Goal: Transaction & Acquisition: Purchase product/service

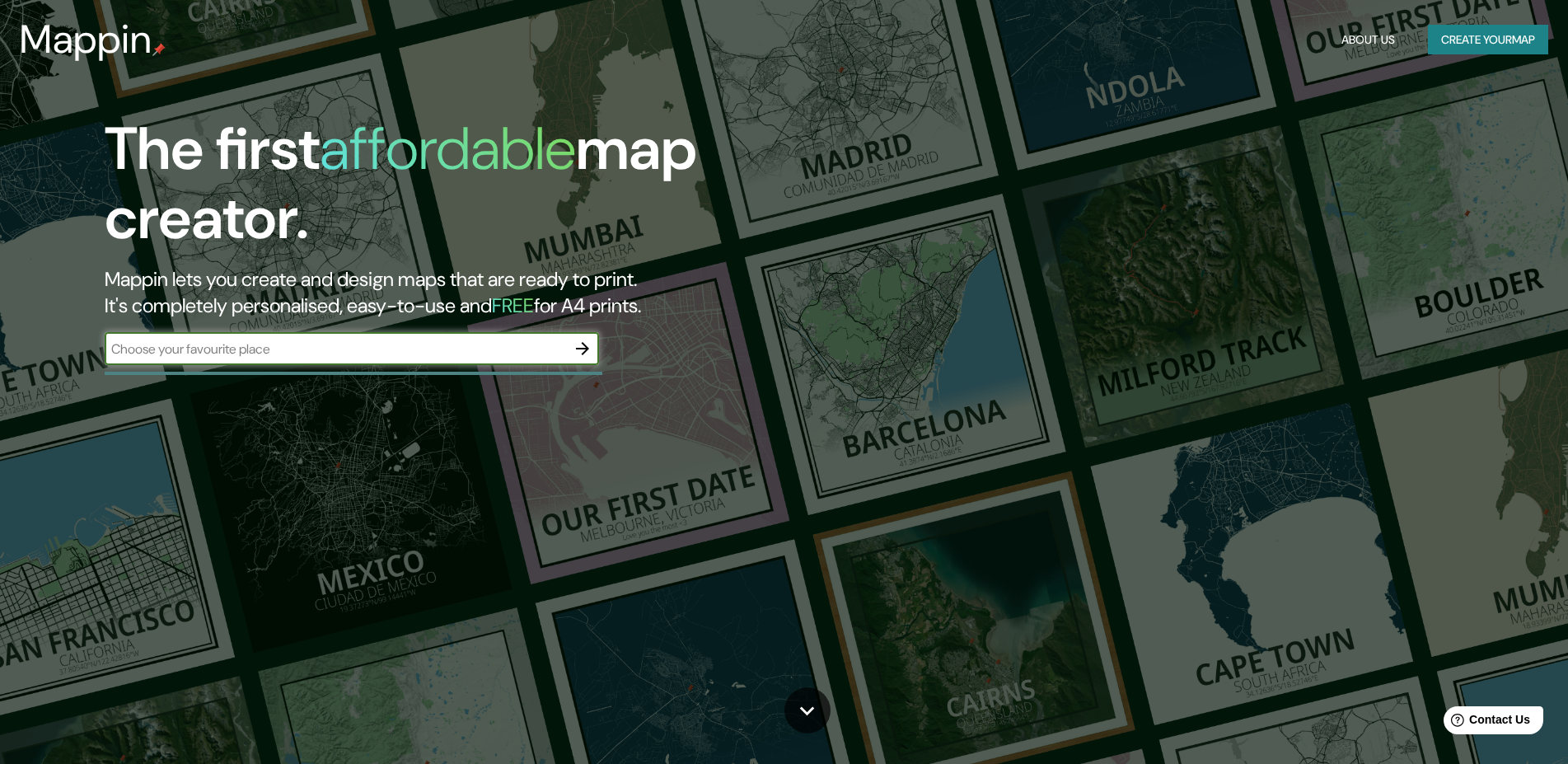
click at [256, 351] on input "text" at bounding box center [335, 349] width 462 height 19
type input "[GEOGRAPHIC_DATA], [GEOGRAPHIC_DATA]"
click at [586, 346] on icon "button" at bounding box center [582, 349] width 13 height 13
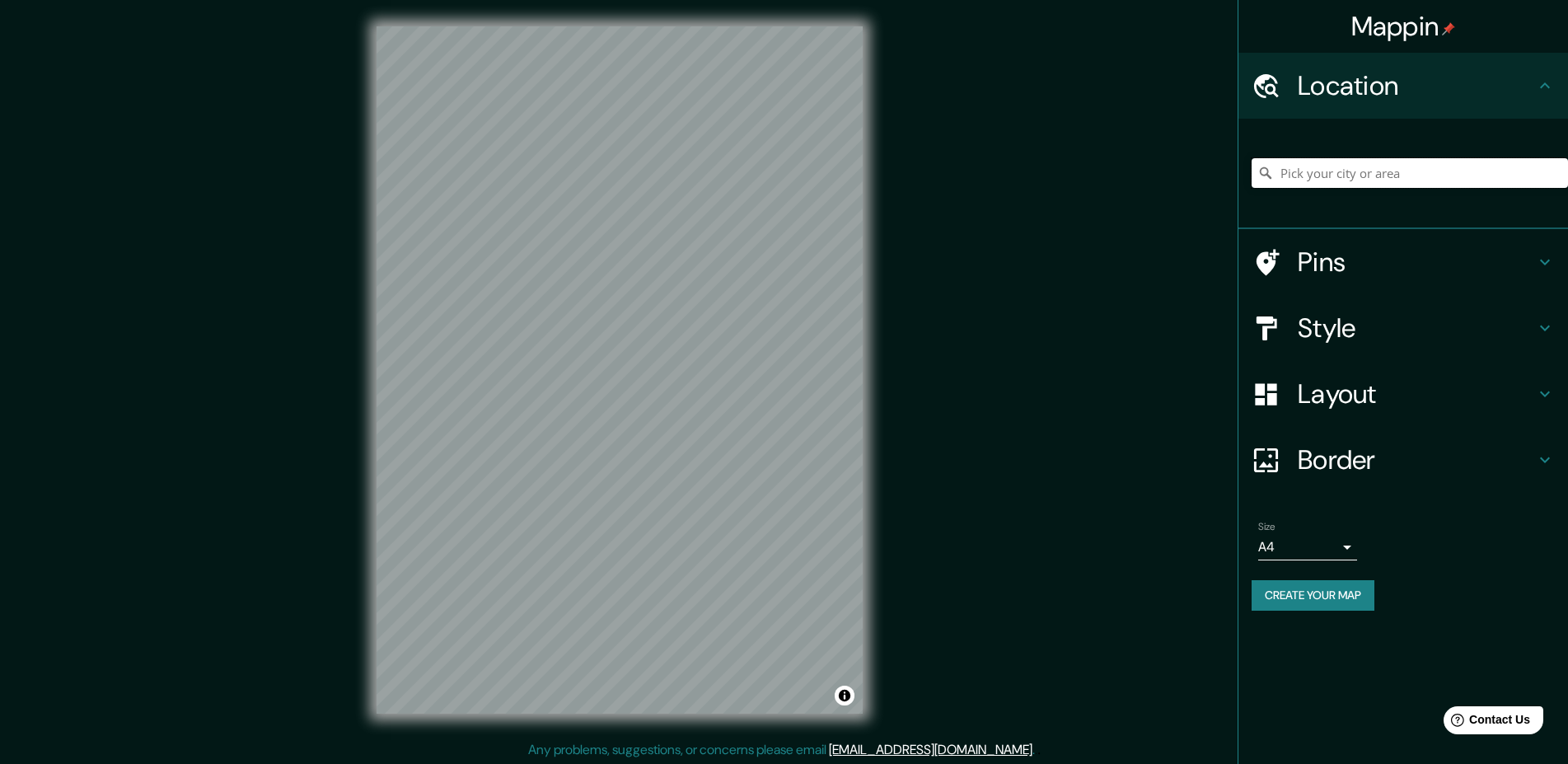
click at [1348, 173] on input "Pick your city or area" at bounding box center [1410, 173] width 316 height 30
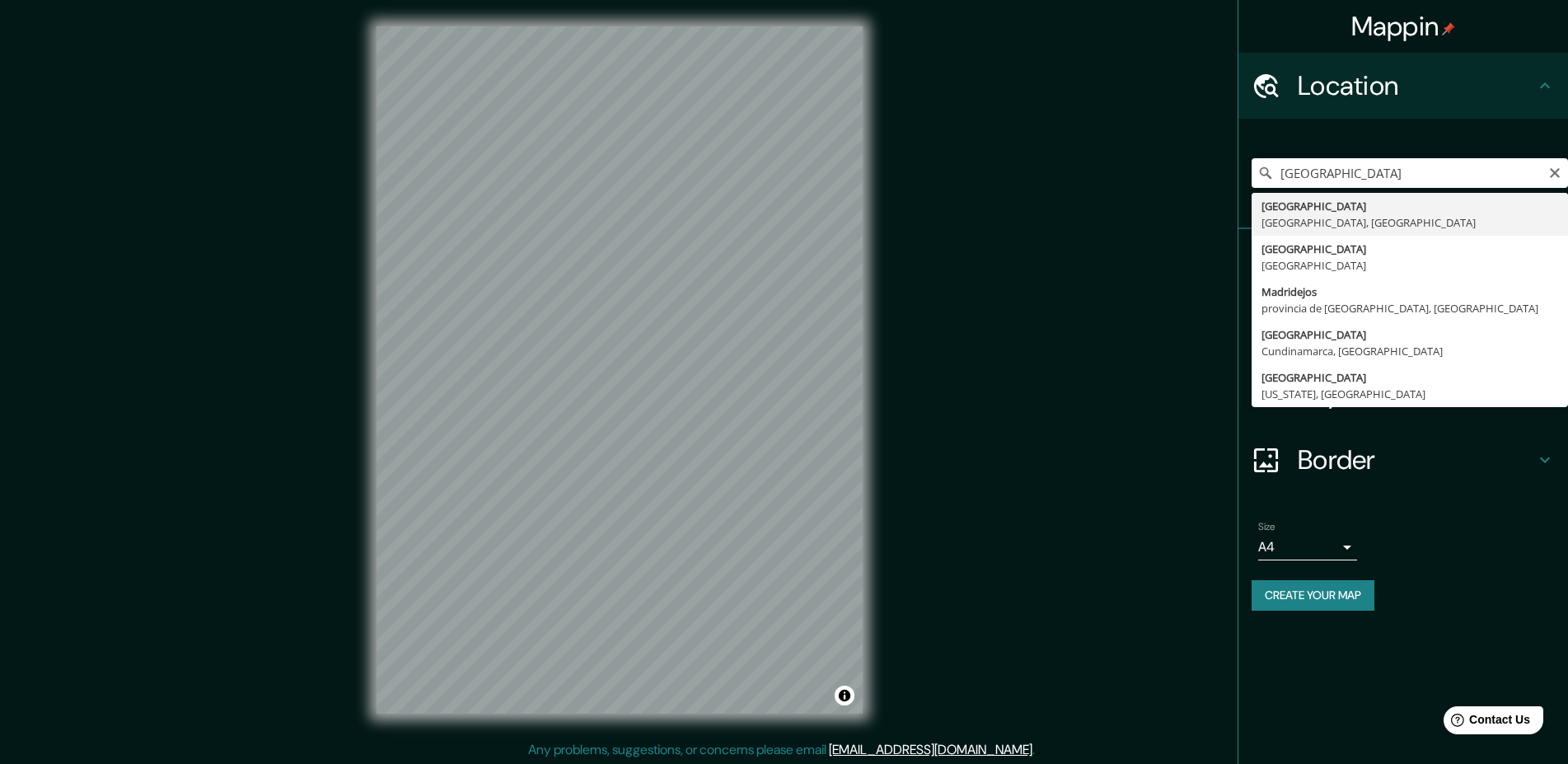
type input "[GEOGRAPHIC_DATA], [GEOGRAPHIC_DATA], [GEOGRAPHIC_DATA]"
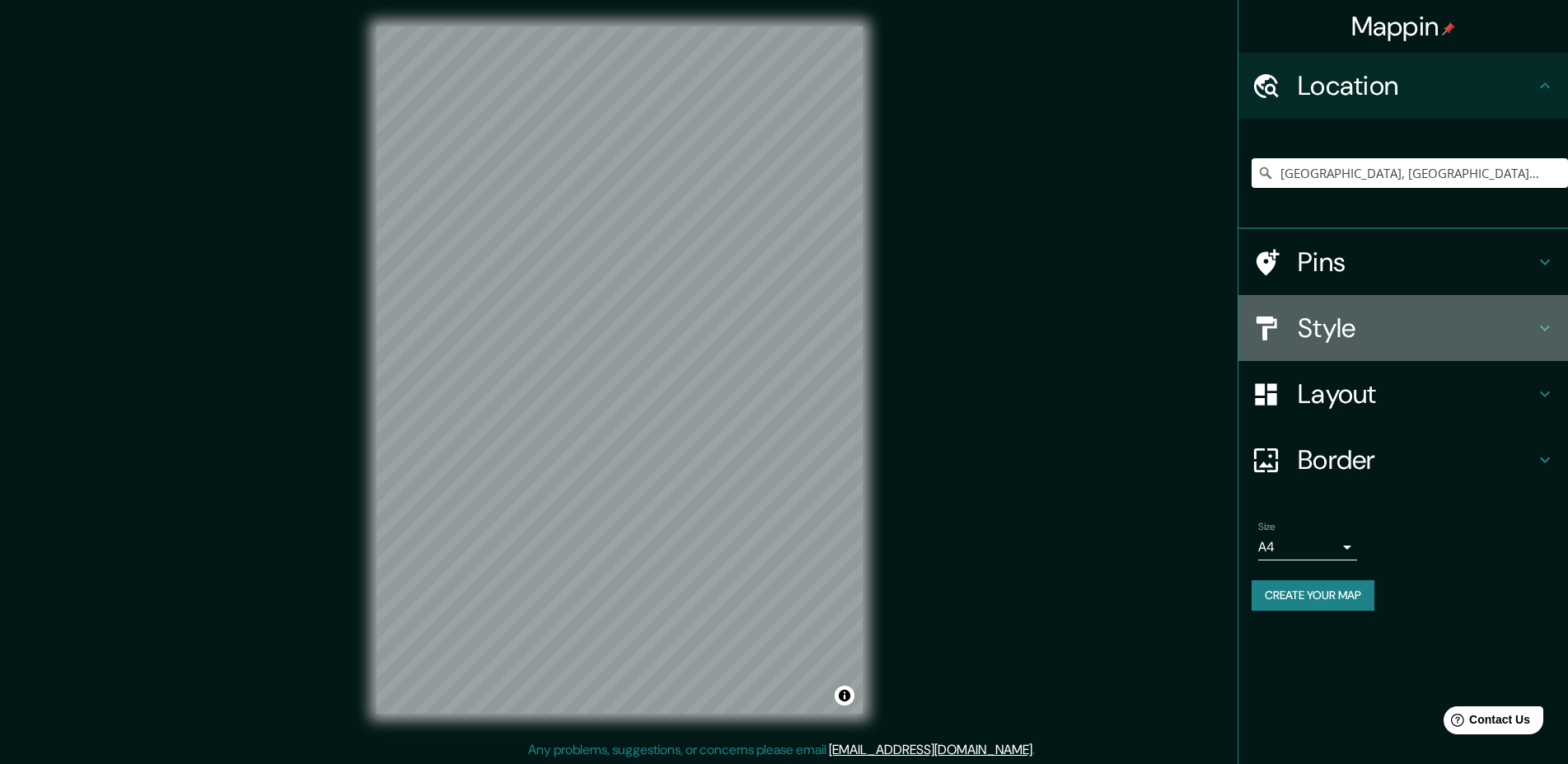
click at [1343, 335] on h4 "Style" at bounding box center [1416, 328] width 237 height 33
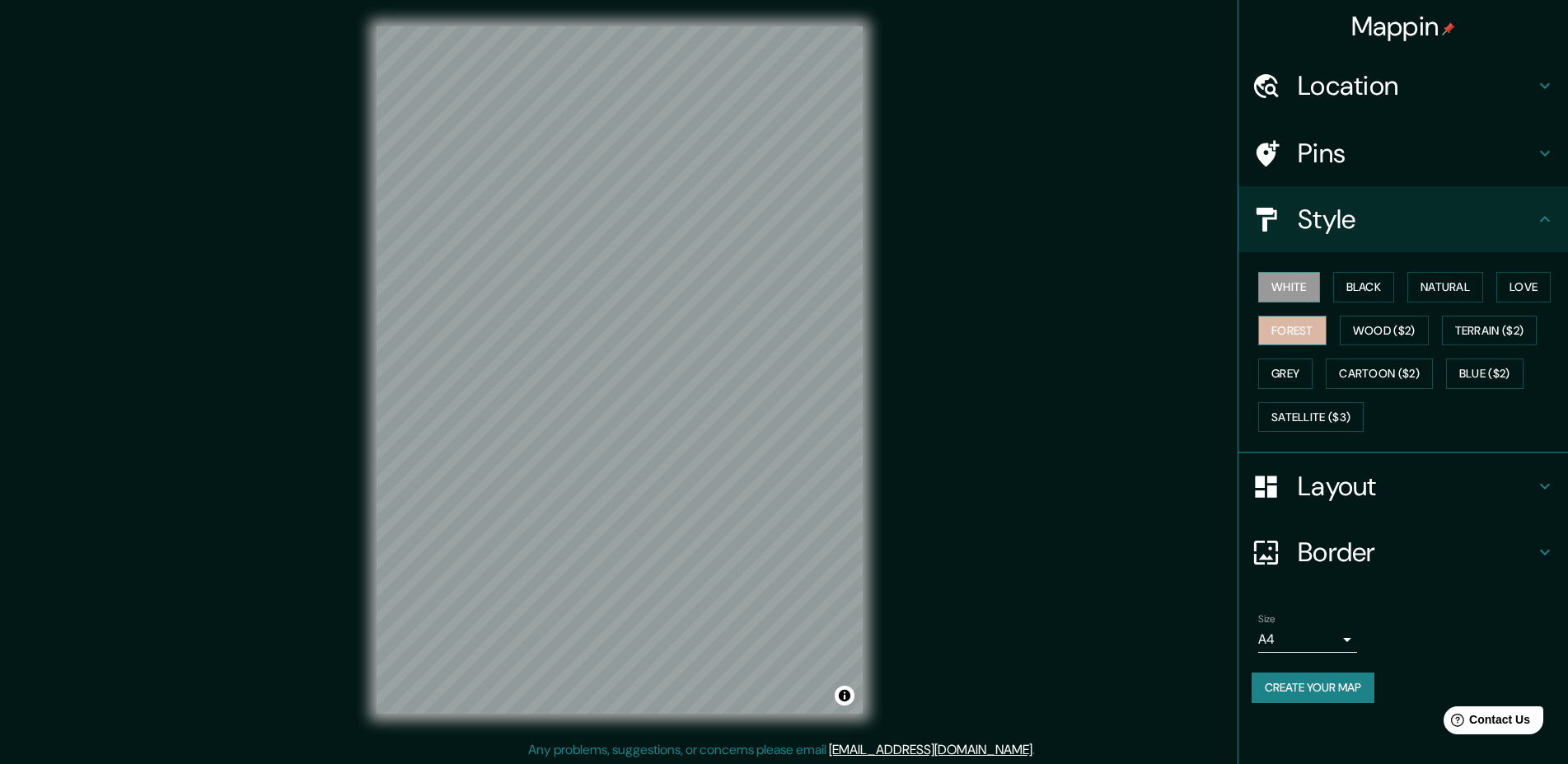
click at [1292, 322] on button "Forest" at bounding box center [1293, 330] width 68 height 31
click at [1367, 484] on h4 "Layout" at bounding box center [1416, 487] width 237 height 33
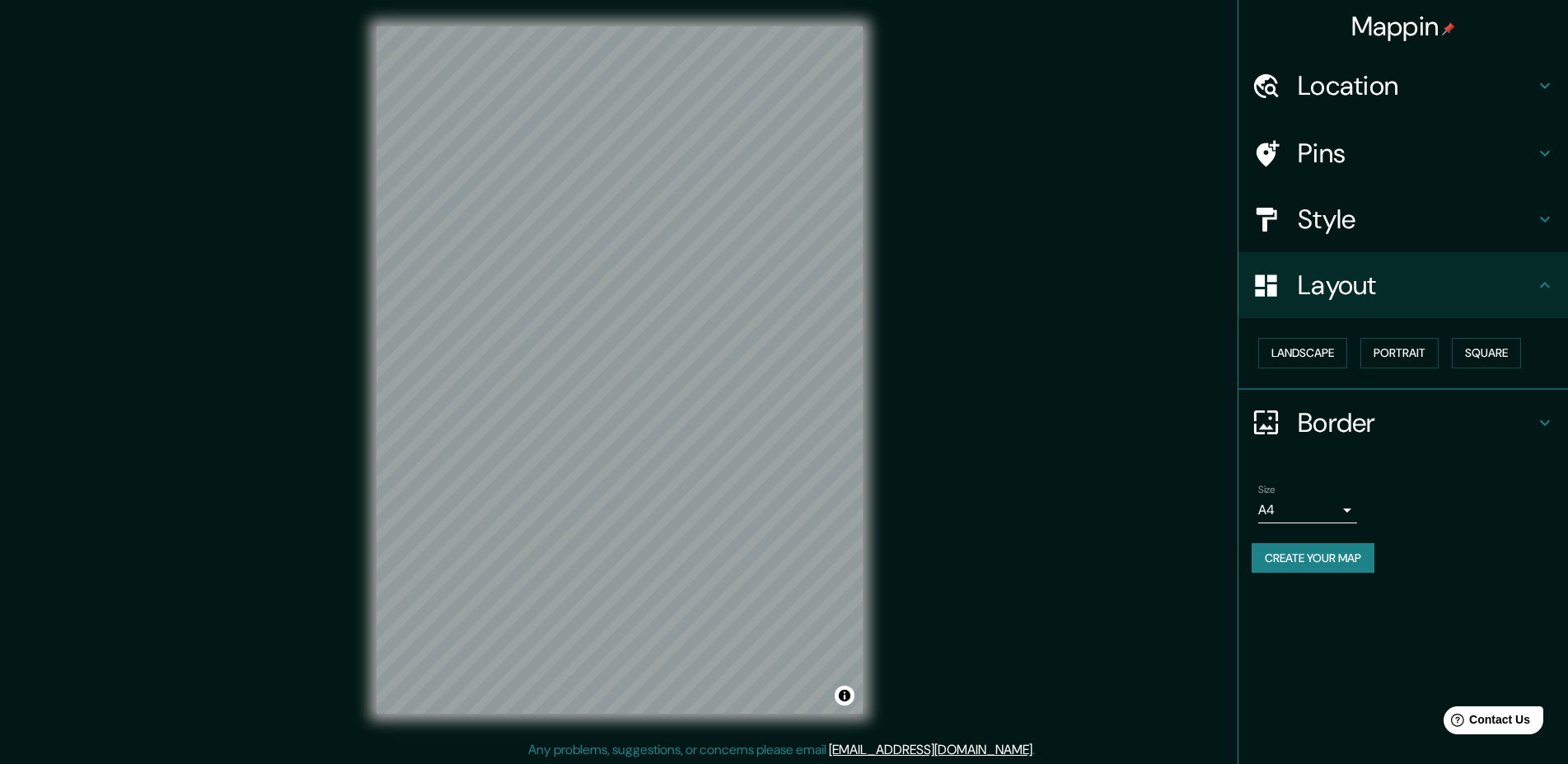
click at [1392, 151] on h4 "Pins" at bounding box center [1416, 153] width 237 height 33
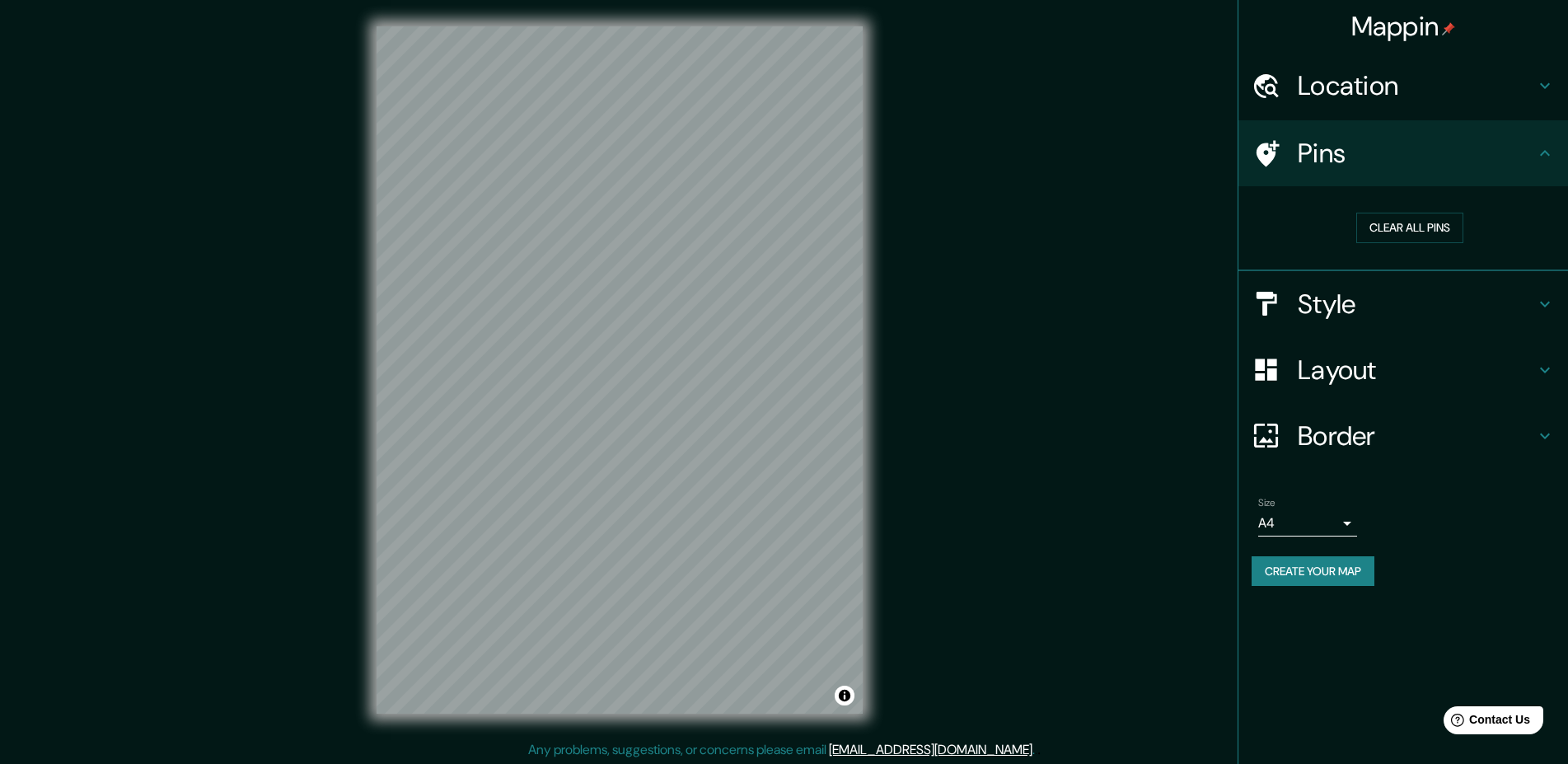
click at [1332, 304] on h4 "Style" at bounding box center [1416, 305] width 237 height 33
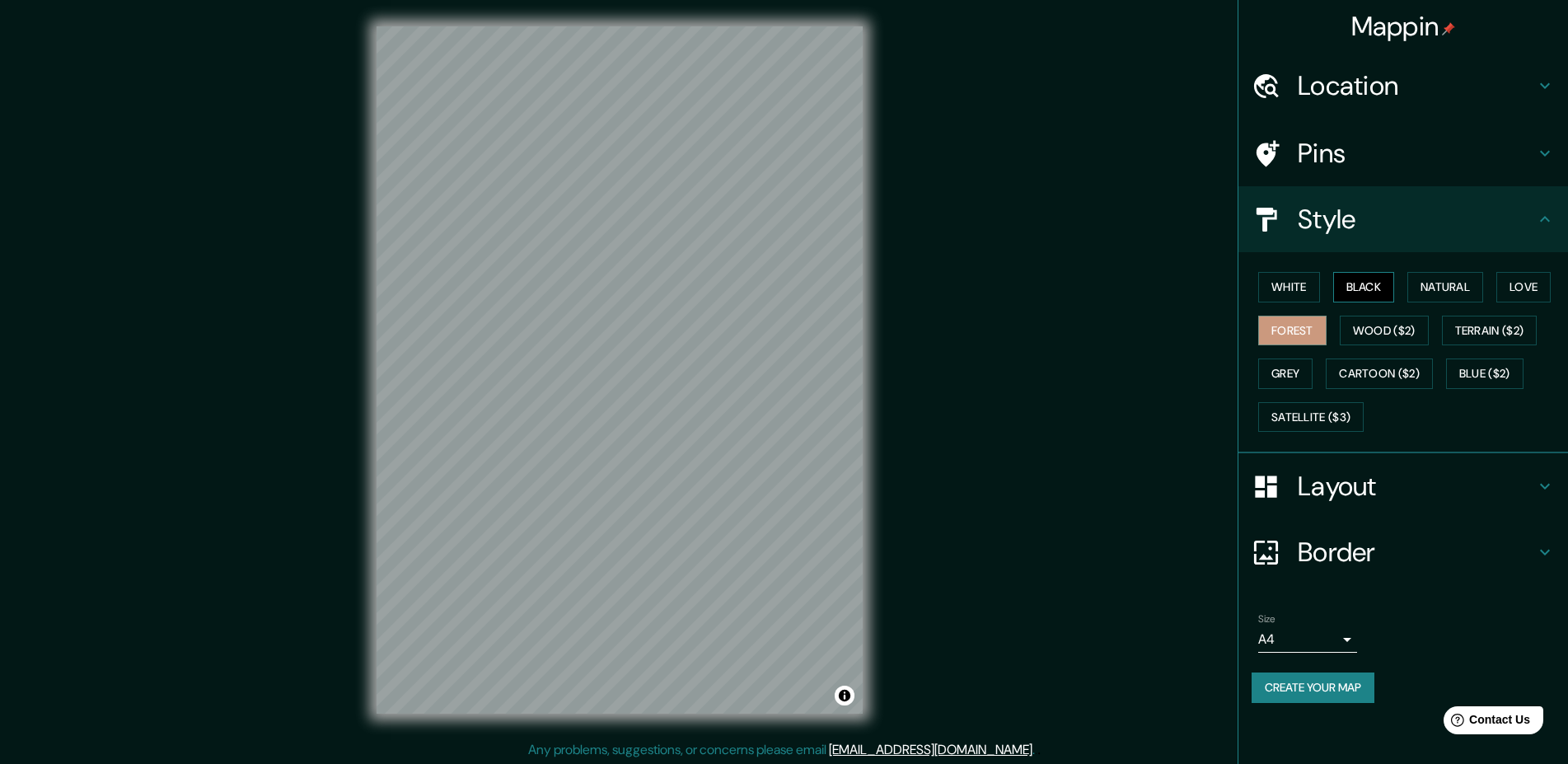
click at [1368, 284] on button "Black" at bounding box center [1364, 287] width 62 height 31
click at [1432, 290] on button "Natural" at bounding box center [1445, 287] width 76 height 31
click at [1275, 369] on button "Grey" at bounding box center [1285, 374] width 54 height 31
click at [1298, 285] on button "White" at bounding box center [1289, 287] width 62 height 31
click at [1451, 280] on button "Natural" at bounding box center [1445, 287] width 76 height 31
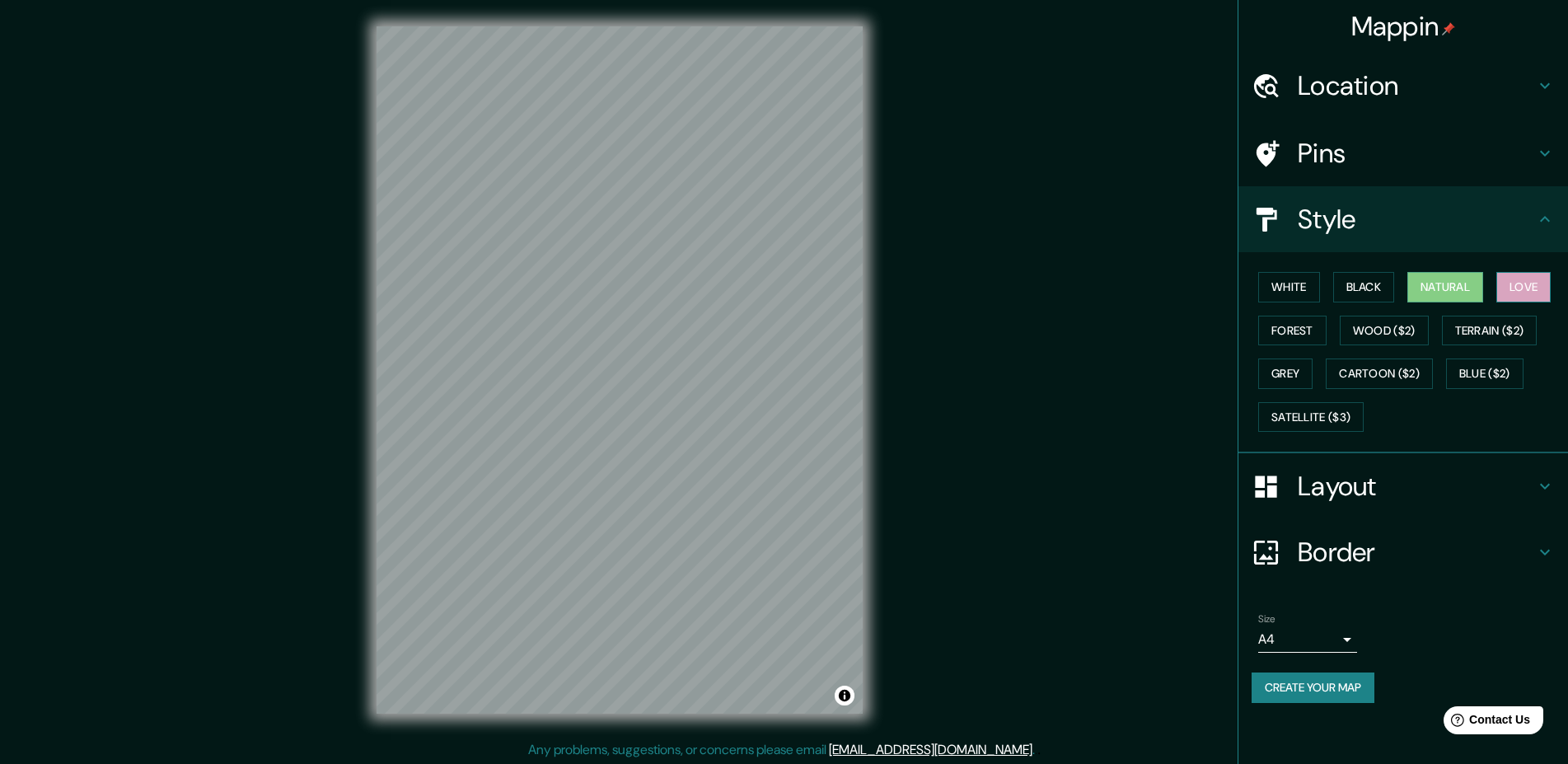
click at [1527, 285] on button "Love" at bounding box center [1523, 287] width 54 height 31
click at [1452, 286] on button "Natural" at bounding box center [1445, 287] width 76 height 31
click at [1303, 331] on button "Forest" at bounding box center [1293, 330] width 68 height 31
click at [1378, 284] on button "Black" at bounding box center [1364, 287] width 62 height 31
click at [1447, 285] on button "Natural" at bounding box center [1445, 287] width 76 height 31
